Goal: Book appointment/travel/reservation

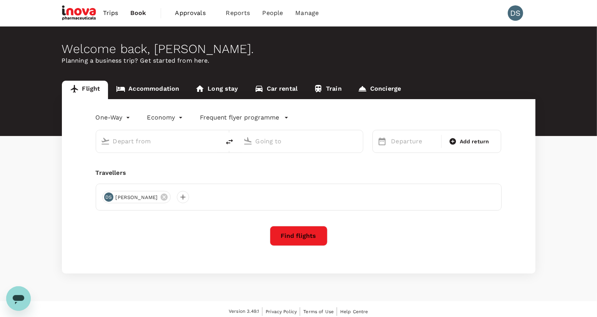
type input "roundtrip"
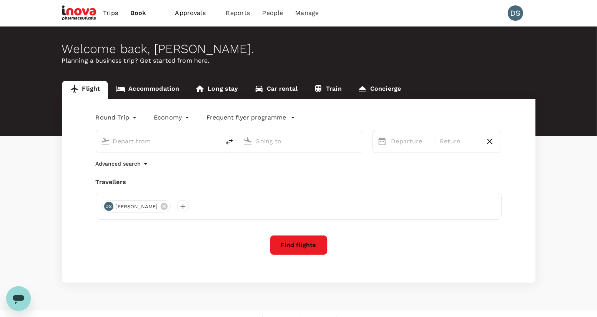
type input "[PERSON_NAME][GEOGRAPHIC_DATA][PERSON_NAME] (SYD)"
type input "[GEOGRAPHIC_DATA] ([PERSON_NAME])"
click at [193, 11] on span "Approvals" at bounding box center [194, 12] width 38 height 9
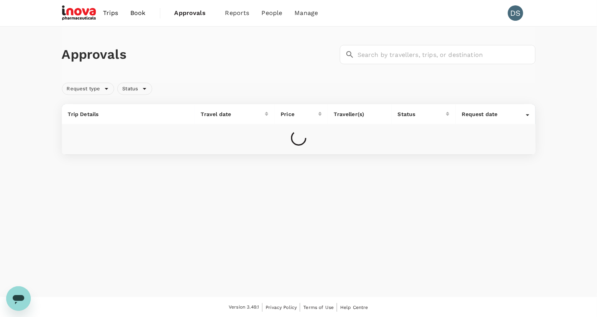
scroll to position [0, 0]
